Goal: Task Accomplishment & Management: Use online tool/utility

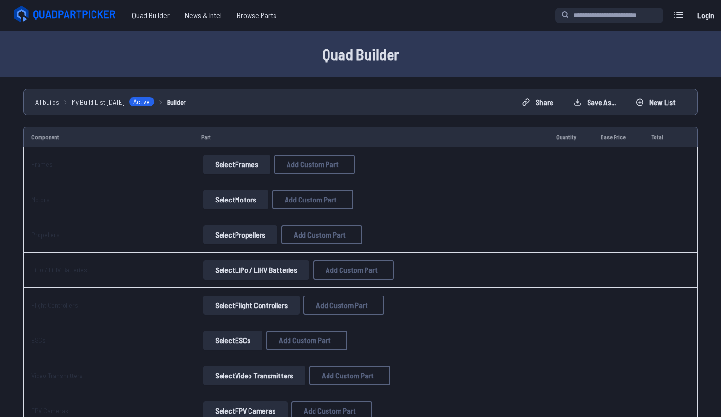
click at [225, 167] on button "Select Frames" at bounding box center [236, 164] width 67 height 19
click at [237, 165] on button "Select Frames" at bounding box center [236, 164] width 67 height 19
click at [237, 163] on button "Select Frames" at bounding box center [236, 164] width 67 height 19
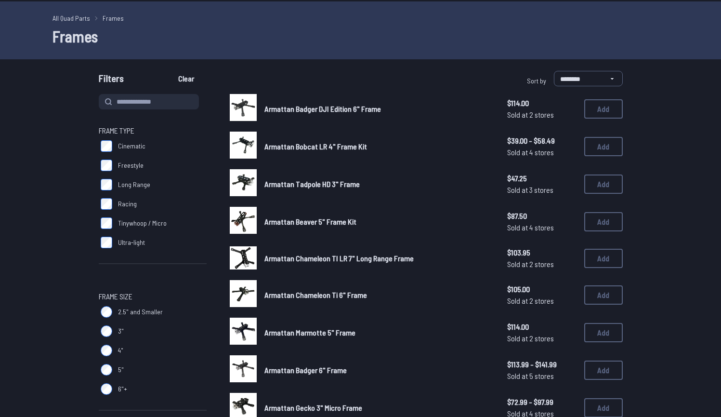
scroll to position [29, 0]
click at [617, 140] on button "Add" at bounding box center [603, 146] width 39 height 19
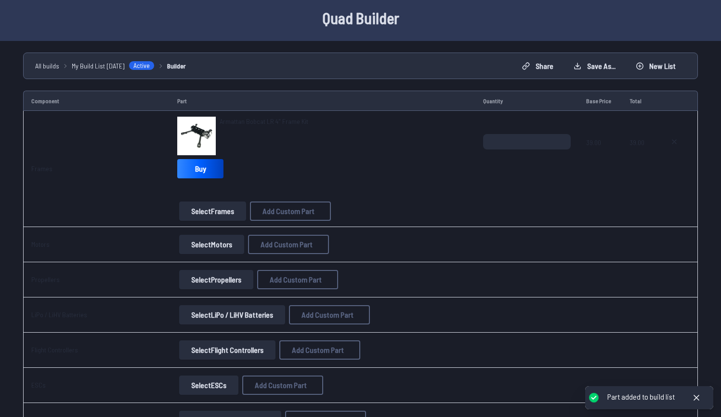
scroll to position [39, 0]
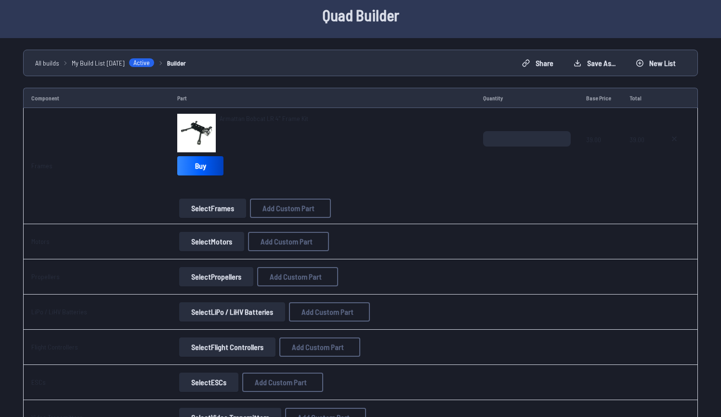
click at [206, 238] on button "Select Motors" at bounding box center [211, 241] width 65 height 19
click at [204, 241] on button "Select Motors" at bounding box center [211, 241] width 65 height 19
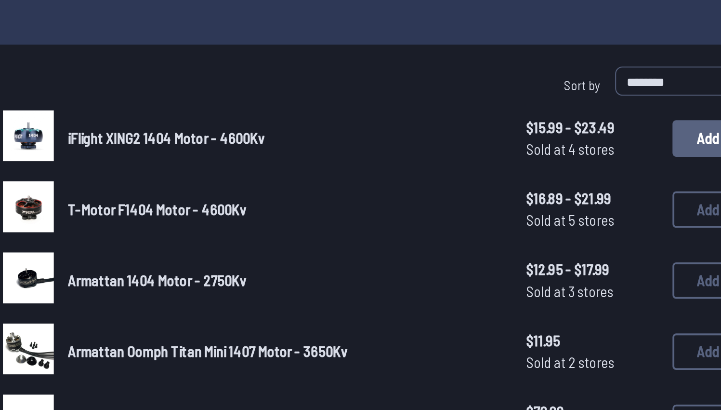
click at [584, 129] on button "Add" at bounding box center [603, 138] width 39 height 19
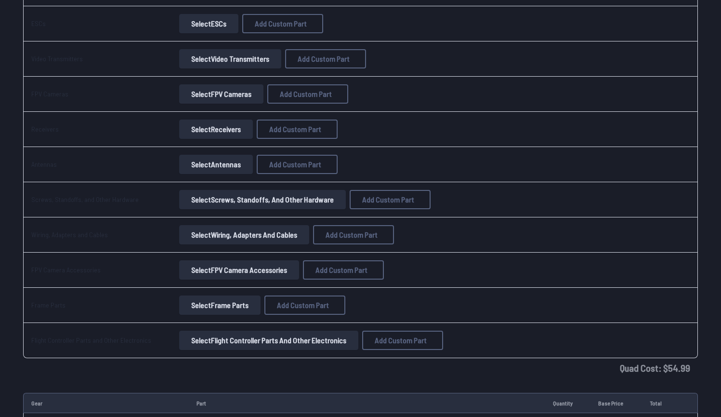
scroll to position [488, 0]
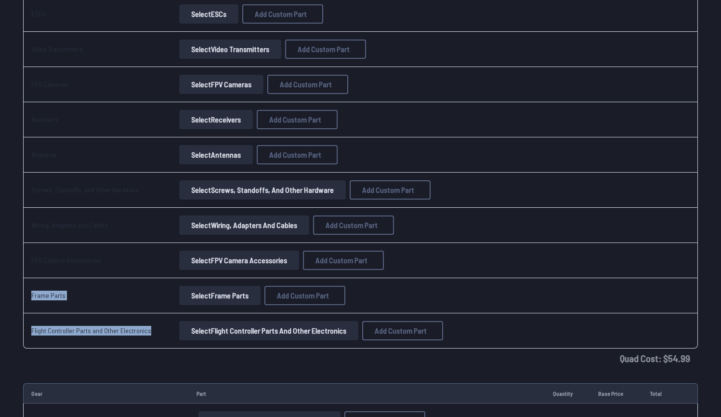
drag, startPoint x: 148, startPoint y: 334, endPoint x: 73, endPoint y: 260, distance: 105.6
click at [70, 262] on tbody "Frames Armattan Bobcat LR 4" Frame Kit Buy Select Frames Add Custom Part Add Cu…" at bounding box center [360, 3] width 675 height 689
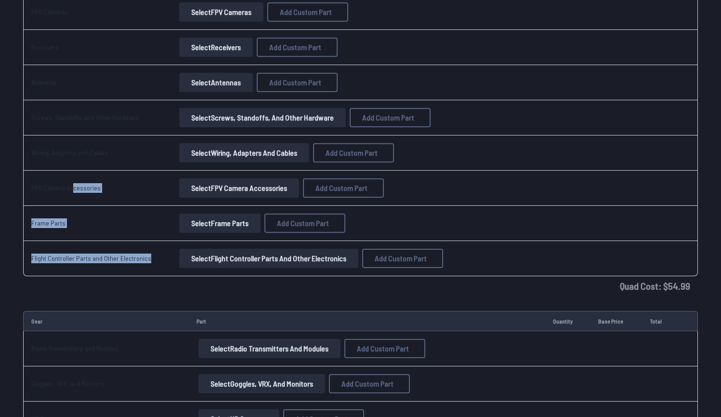
click at [73, 260] on link "Flight Controller Parts and Other Electronics" at bounding box center [91, 258] width 120 height 8
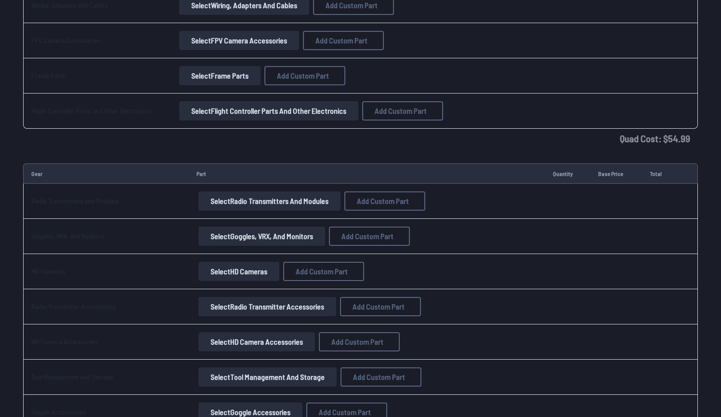
click at [73, 260] on td "HD Cameras" at bounding box center [106, 271] width 166 height 35
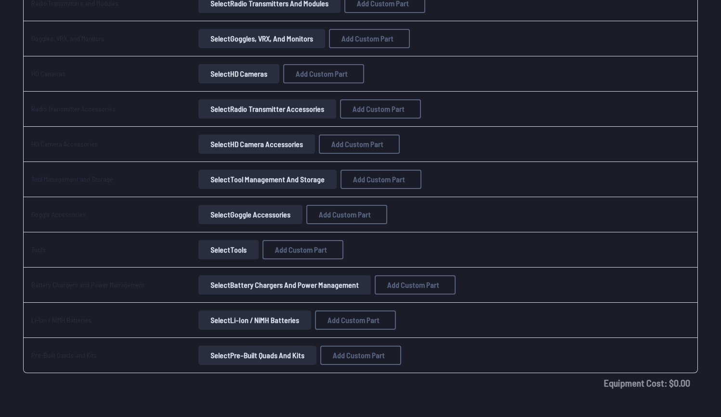
scroll to position [903, 0]
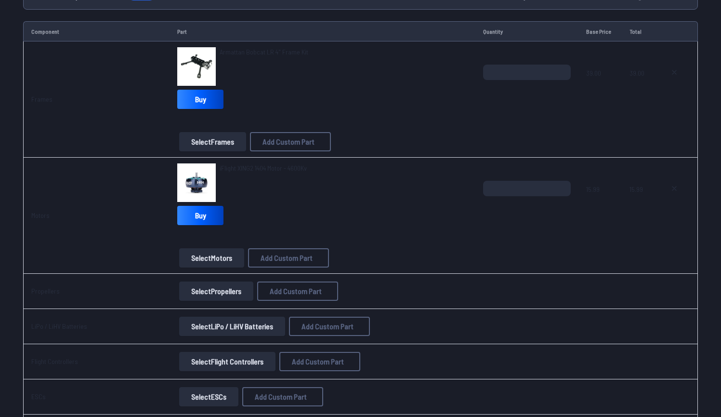
scroll to position [147, 0]
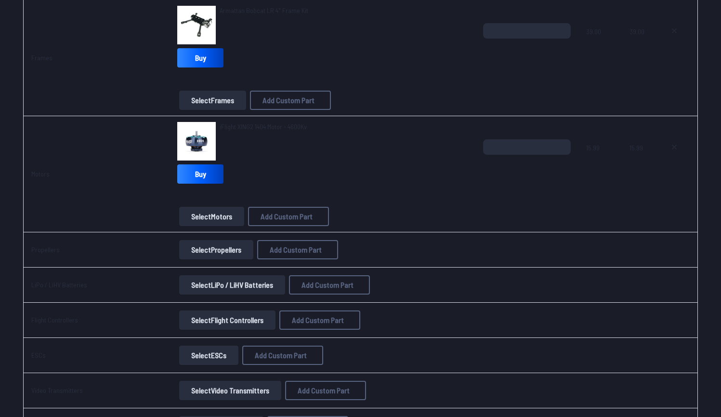
click at [216, 247] on button "Select Propellers" at bounding box center [216, 249] width 74 height 19
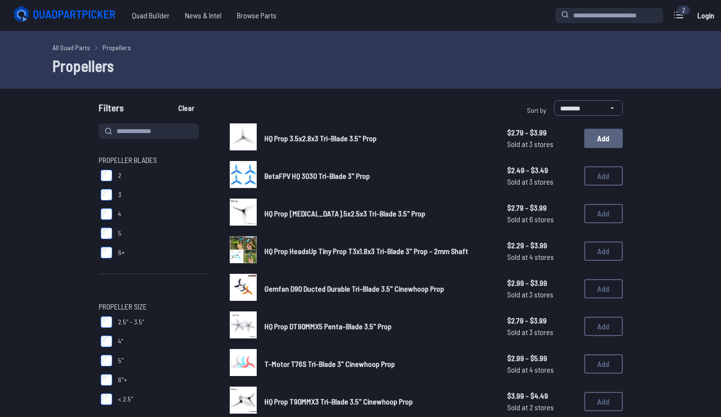
click at [595, 135] on button "Add" at bounding box center [603, 138] width 39 height 19
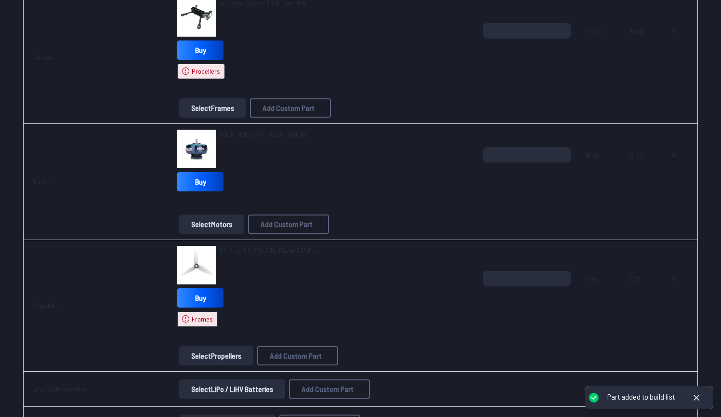
scroll to position [209, 0]
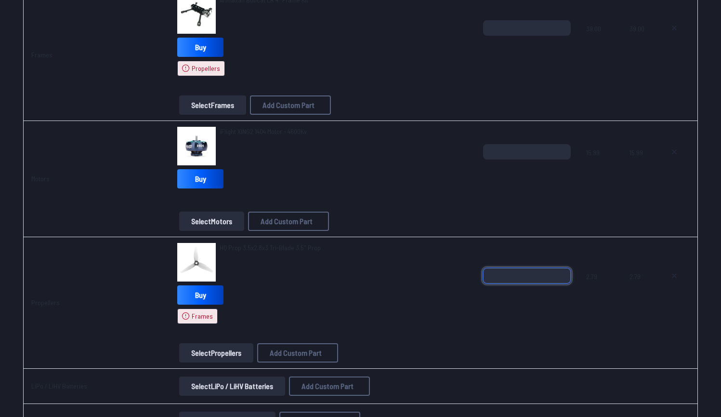
click at [562, 273] on input "*" at bounding box center [527, 275] width 88 height 15
type input "*"
click at [563, 272] on input "*" at bounding box center [527, 275] width 88 height 15
click at [190, 303] on link "Buy" at bounding box center [200, 294] width 46 height 19
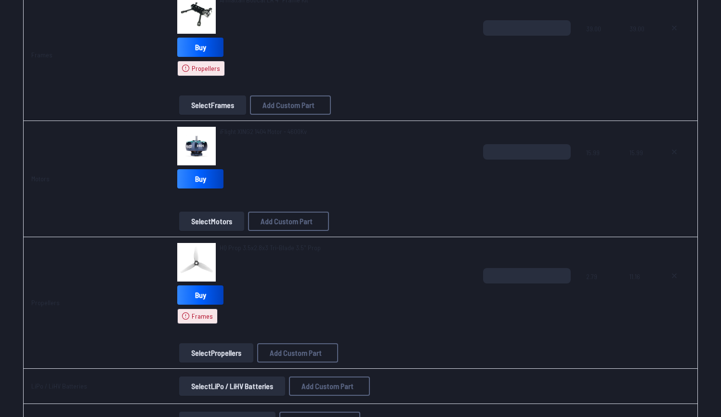
click at [203, 264] on img at bounding box center [196, 262] width 39 height 39
click at [219, 344] on button "Select Propellers" at bounding box center [216, 352] width 74 height 19
click at [218, 347] on button "Select Propellers" at bounding box center [216, 352] width 74 height 19
click at [215, 353] on button "Select Propellers" at bounding box center [216, 352] width 74 height 19
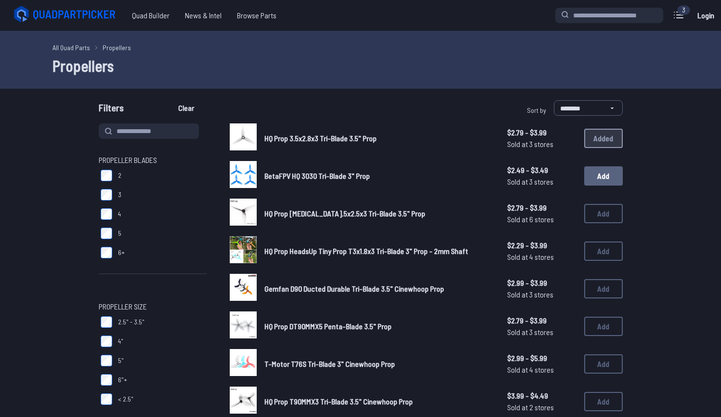
click at [597, 178] on button "Add" at bounding box center [603, 175] width 39 height 19
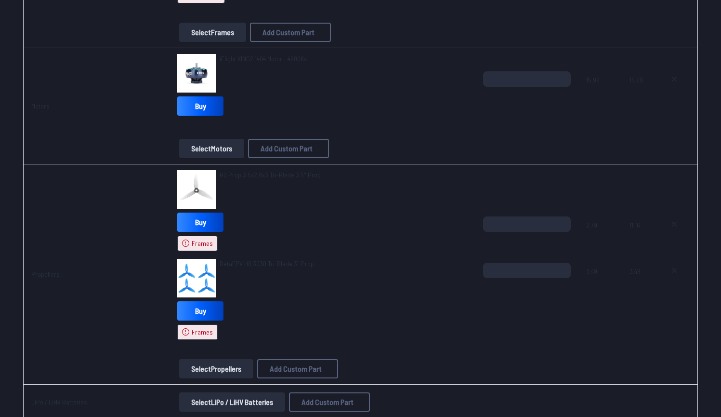
scroll to position [327, 0]
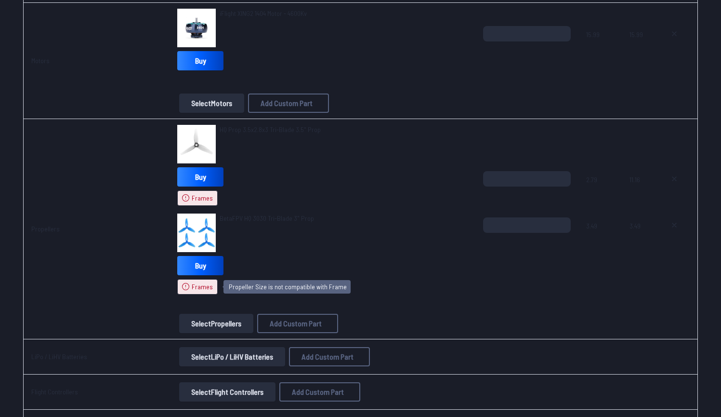
click at [183, 284] on icon at bounding box center [186, 287] width 8 height 8
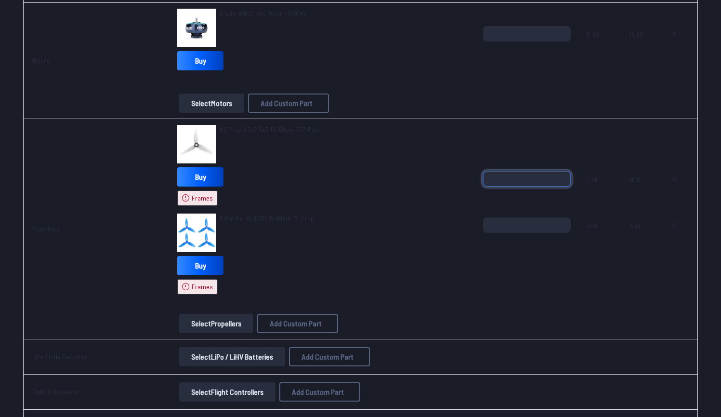
click at [561, 180] on input "*" at bounding box center [527, 178] width 88 height 15
click at [561, 180] on input "**" at bounding box center [527, 178] width 88 height 15
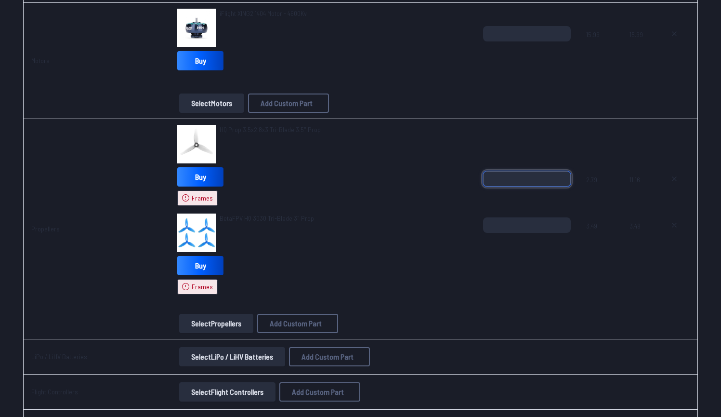
type input "*"
click at [562, 177] on input "*" at bounding box center [527, 178] width 88 height 15
drag, startPoint x: 517, startPoint y: 231, endPoint x: 476, endPoint y: 231, distance: 41.4
click at [476, 231] on tr "Propellers HQ Prop 3.5x2.8x3 Tri-Blade 3.5" Prop Buy Frames BetaFPV HQ 3030 Tri…" at bounding box center [360, 229] width 675 height 220
type input "*"
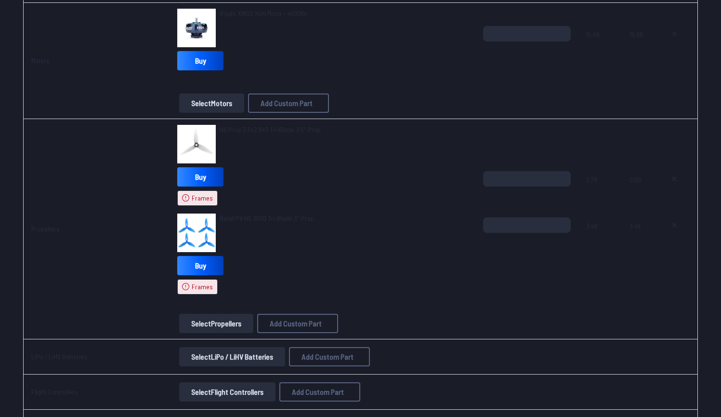
click at [412, 231] on div "BetaFPV HQ 3030 Tri-Blade 3" Prop" at bounding box center [322, 232] width 291 height 39
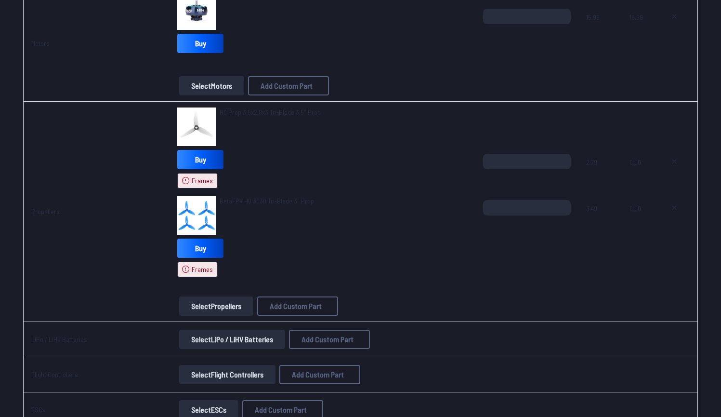
scroll to position [358, 0]
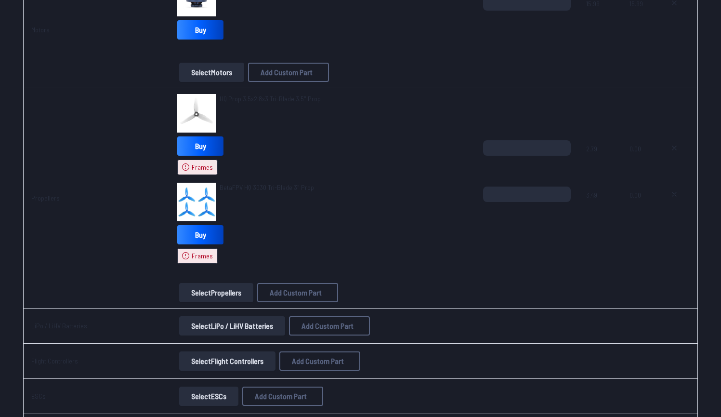
click at [222, 292] on button "Select Propellers" at bounding box center [216, 292] width 74 height 19
click at [678, 147] on icon at bounding box center [675, 148] width 8 height 8
click at [676, 148] on icon at bounding box center [675, 148] width 4 height 4
click at [673, 192] on icon at bounding box center [675, 194] width 4 height 4
click at [676, 144] on button at bounding box center [675, 147] width 24 height 15
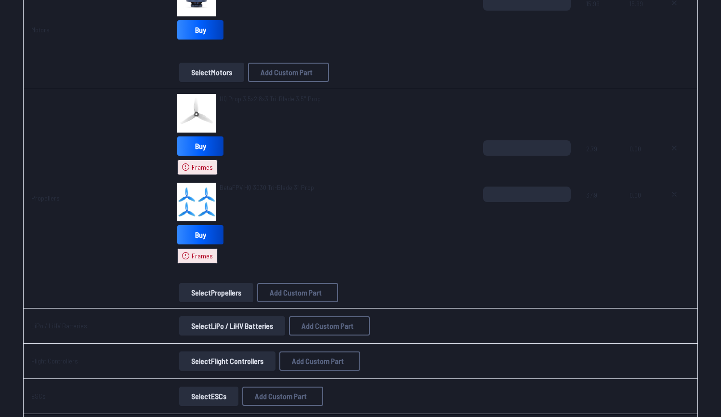
click at [676, 144] on button at bounding box center [675, 147] width 24 height 15
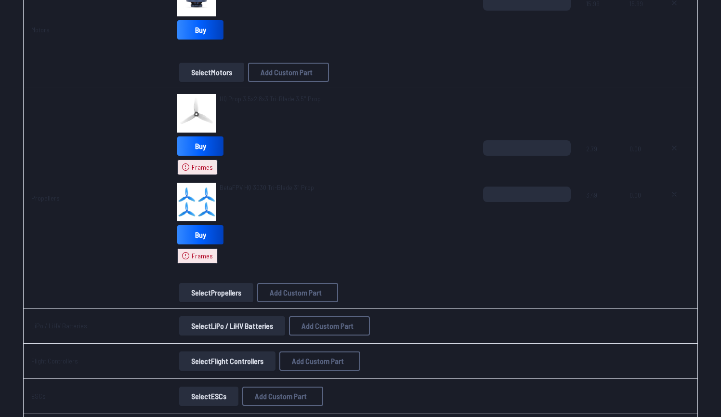
click at [676, 144] on button at bounding box center [675, 147] width 24 height 15
click at [663, 208] on div at bounding box center [676, 209] width 27 height 46
click at [541, 146] on input "*" at bounding box center [527, 147] width 88 height 15
type input "*"
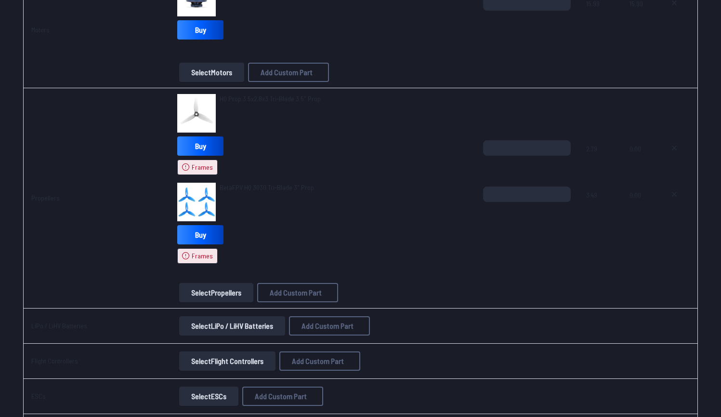
click at [619, 164] on td "2.79 3.49" at bounding box center [601, 198] width 44 height 220
click at [676, 150] on icon at bounding box center [675, 148] width 8 height 8
click at [521, 202] on div "*" at bounding box center [527, 209] width 88 height 46
click at [524, 193] on input "*" at bounding box center [527, 193] width 88 height 15
click at [679, 190] on button at bounding box center [675, 193] width 24 height 15
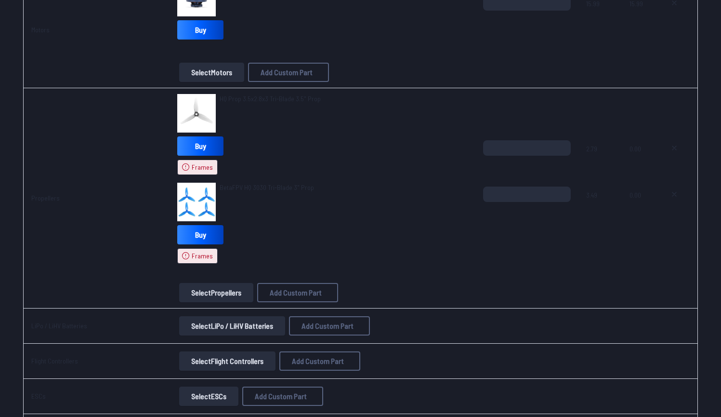
click at [679, 190] on button at bounding box center [675, 193] width 24 height 15
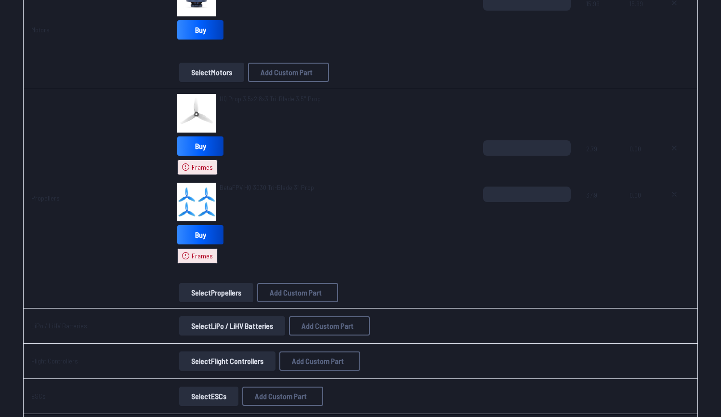
click at [679, 190] on button at bounding box center [675, 193] width 24 height 15
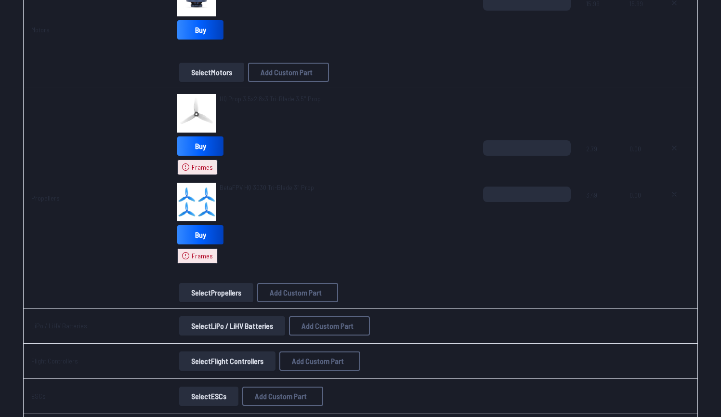
click at [679, 190] on button at bounding box center [675, 193] width 24 height 15
type input "*"
click at [206, 283] on button "Select Propellers" at bounding box center [216, 292] width 74 height 19
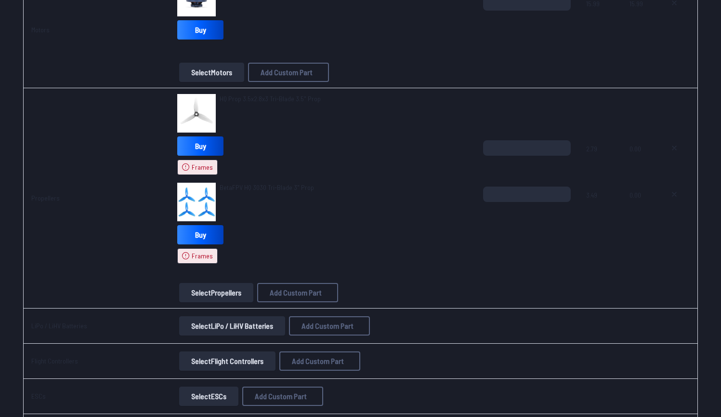
click at [206, 286] on button "Select Propellers" at bounding box center [216, 292] width 74 height 19
click at [201, 293] on button "Select Propellers" at bounding box center [216, 292] width 74 height 19
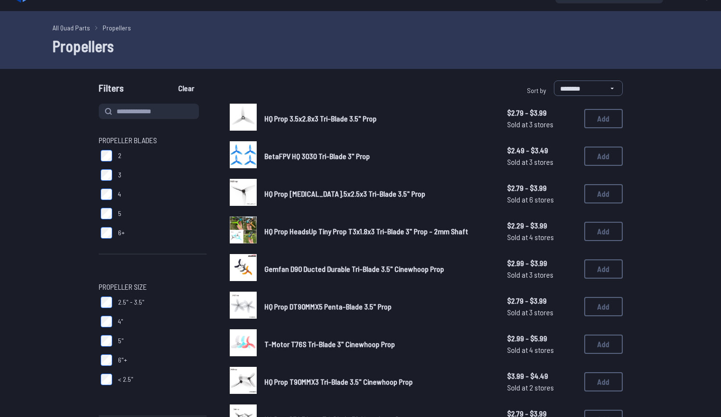
scroll to position [21, 0]
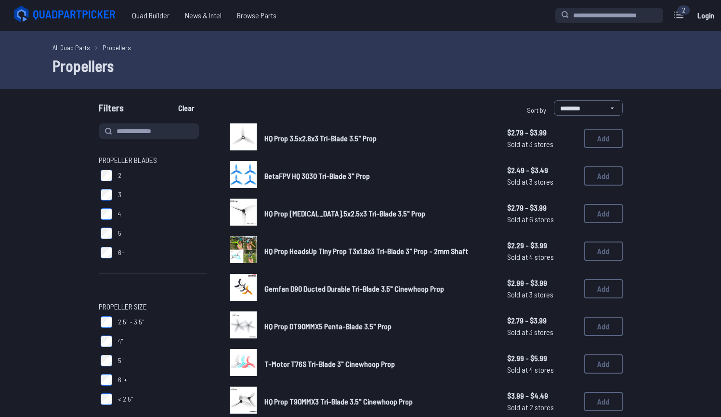
scroll to position [358, 0]
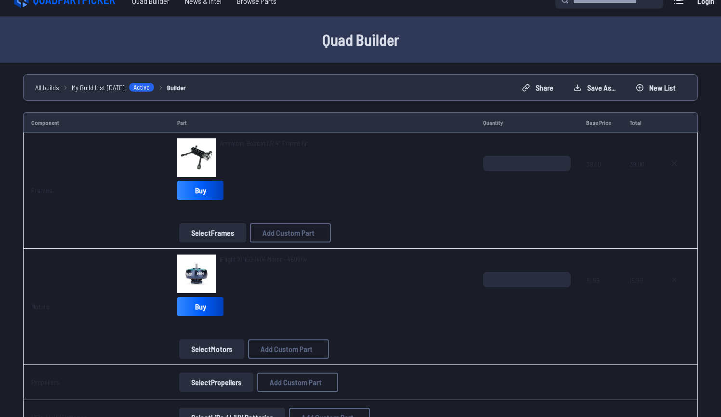
scroll to position [6, 0]
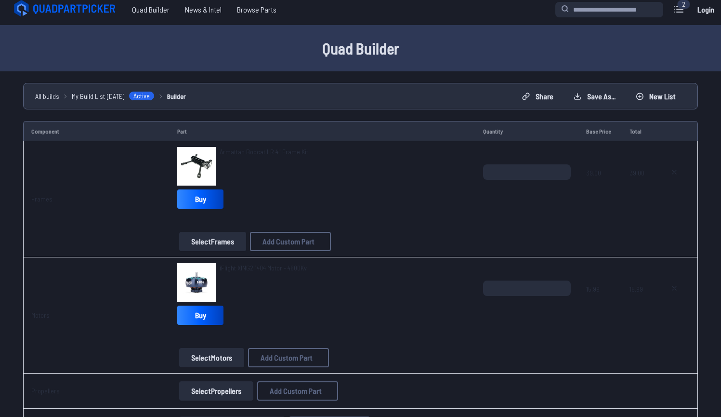
click at [185, 156] on img at bounding box center [196, 166] width 39 height 39
click at [269, 140] on td "Part" at bounding box center [323, 131] width 306 height 20
click at [261, 145] on td "Armattan Bobcat LR 4" Frame Kit Buy Select Frames Add Custom Part Add Custom Pa…" at bounding box center [323, 199] width 306 height 116
click at [199, 238] on button "Select Frames" at bounding box center [212, 241] width 67 height 19
click at [676, 169] on icon at bounding box center [675, 172] width 8 height 8
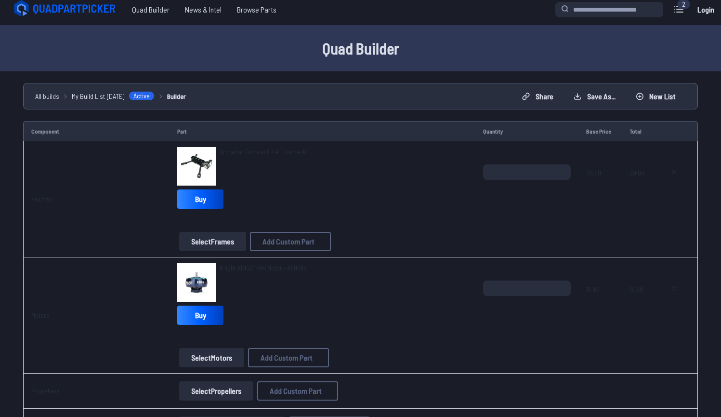
click at [678, 182] on div at bounding box center [676, 187] width 27 height 46
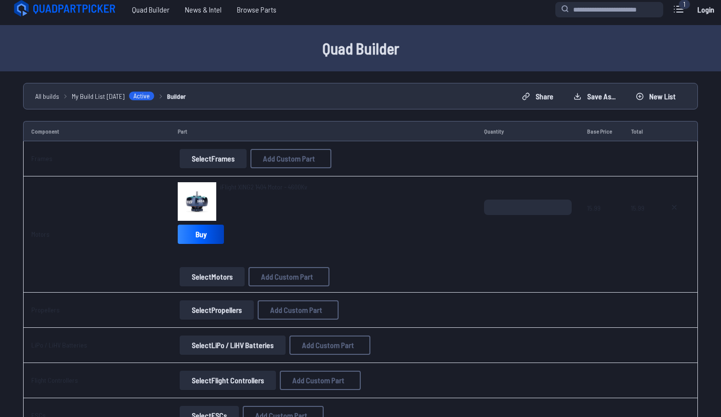
click at [648, 97] on button "New List" at bounding box center [656, 96] width 56 height 15
click at [422, 256] on button "Start new build" at bounding box center [434, 250] width 57 height 14
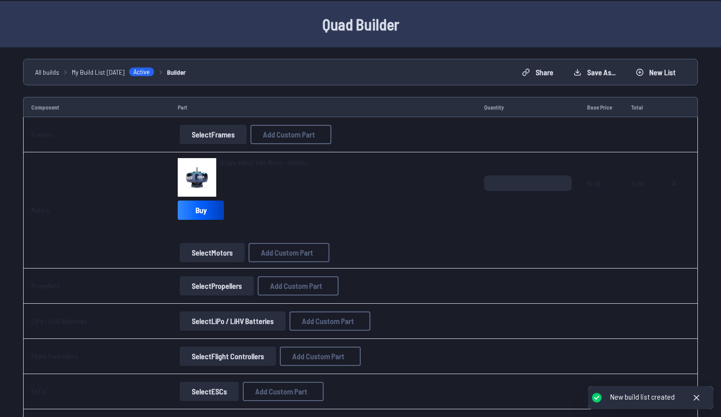
click at [664, 70] on button "New List" at bounding box center [656, 72] width 56 height 15
click at [455, 248] on button "Start new build" at bounding box center [434, 250] width 57 height 14
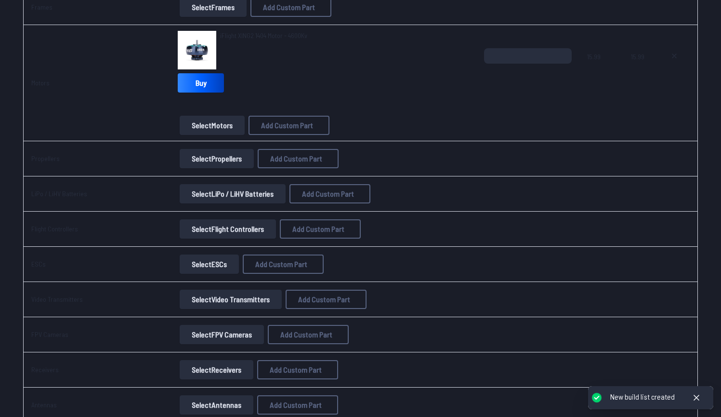
scroll to position [57, 0]
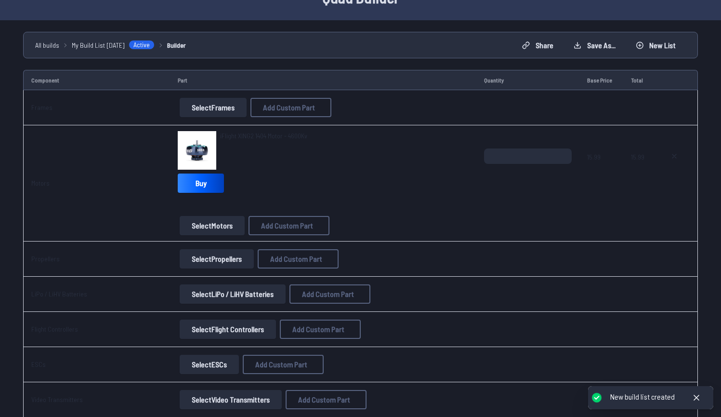
click at [677, 171] on div at bounding box center [676, 171] width 27 height 46
click at [677, 160] on button at bounding box center [675, 155] width 24 height 15
type textarea "**********"
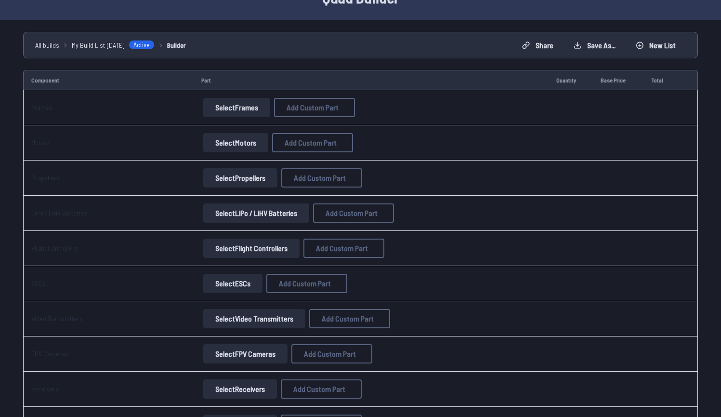
click at [222, 103] on button "Select Frames" at bounding box center [236, 107] width 67 height 19
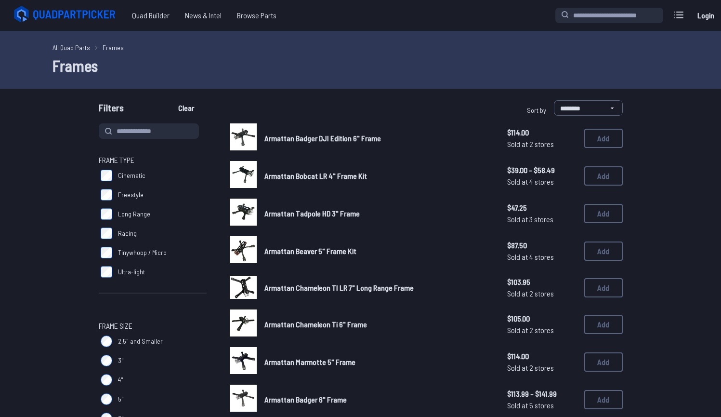
click at [109, 182] on label "Cinematic" at bounding box center [153, 175] width 108 height 19
